Goal: Task Accomplishment & Management: Manage account settings

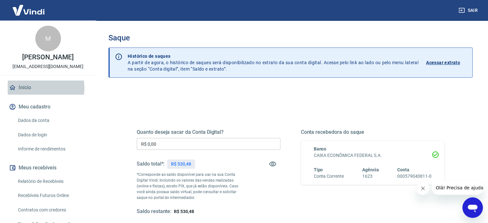
click at [22, 88] on link "Início" at bounding box center [48, 88] width 81 height 14
